Goal: Find specific page/section: Find specific page/section

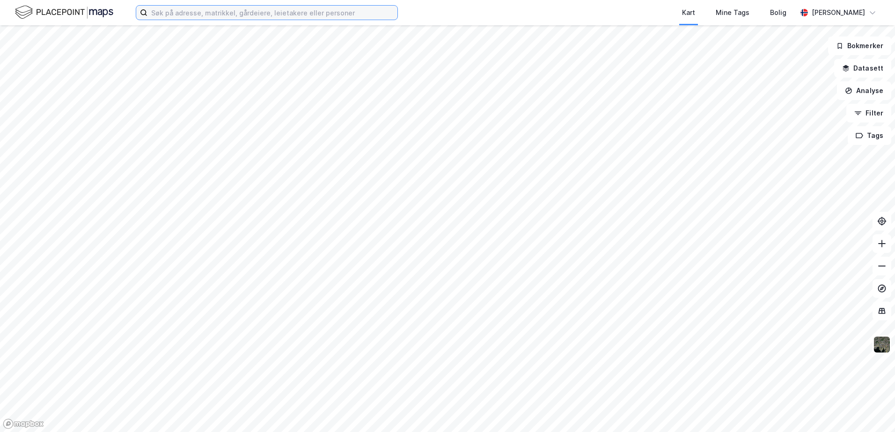
click at [174, 9] on input at bounding box center [272, 13] width 250 height 14
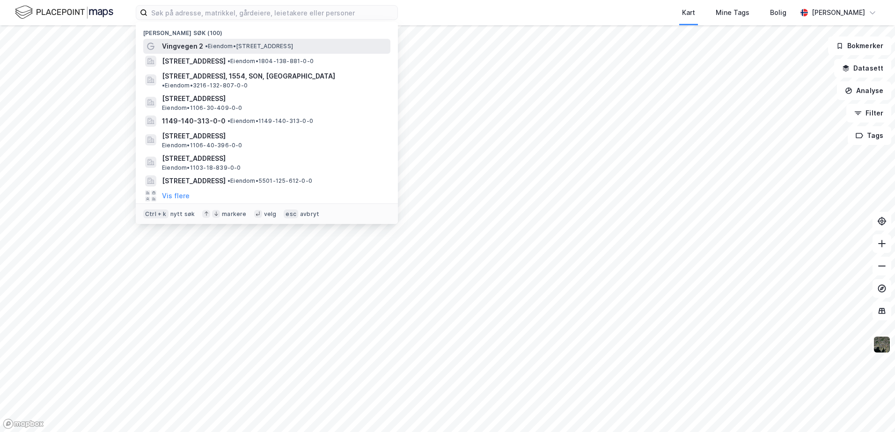
click at [176, 45] on span "Vingvegen 2" at bounding box center [182, 46] width 41 height 11
